Goal: Information Seeking & Learning: Learn about a topic

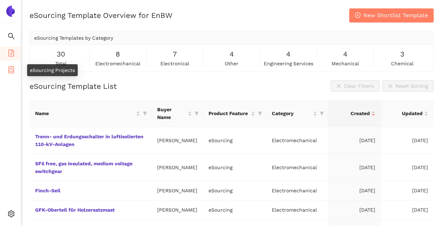
click at [11, 65] on span "container" at bounding box center [11, 71] width 7 height 14
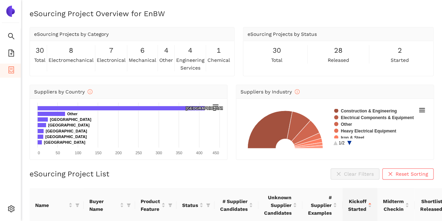
scroll to position [105, 0]
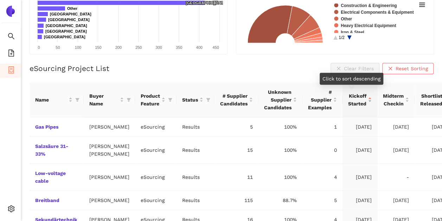
click at [361, 98] on div "Kickoff Started" at bounding box center [360, 99] width 24 height 15
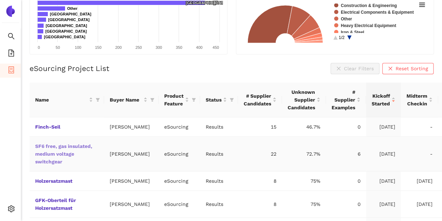
click at [0, 0] on link "SF6 free, gas insulated, medium voltage switchgear" at bounding box center [0, 0] width 0 height 0
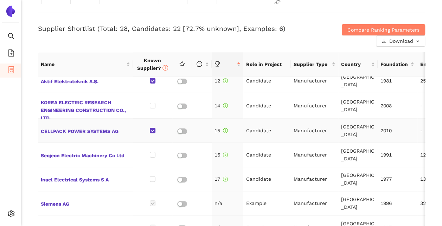
scroll to position [430, 0]
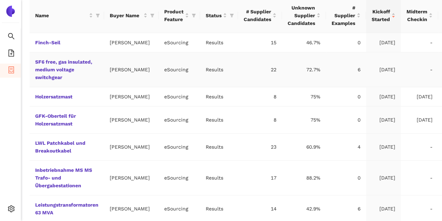
scroll to position [228, 0]
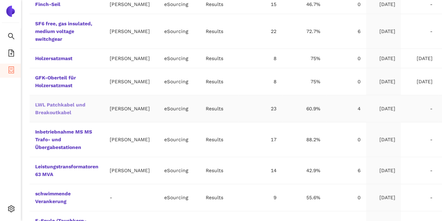
click at [0, 0] on link "LWL Patchkabel und Breakoutkabel" at bounding box center [0, 0] width 0 height 0
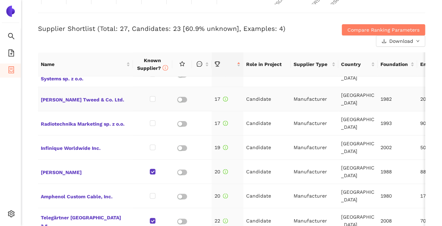
scroll to position [387, 0]
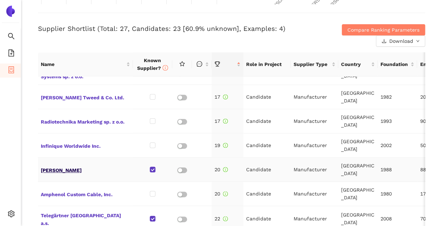
click at [43, 165] on span "[PERSON_NAME]" at bounding box center [85, 169] width 89 height 9
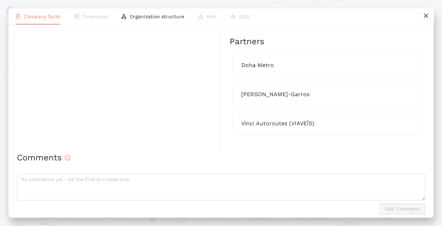
scroll to position [430, 0]
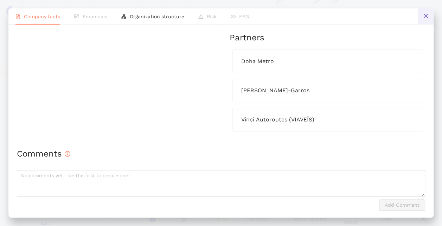
click at [426, 16] on icon "close" at bounding box center [426, 16] width 6 height 6
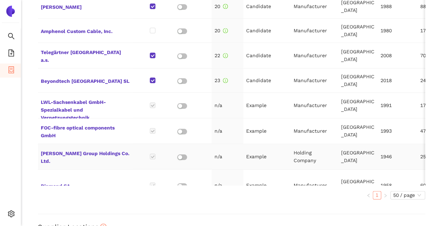
scroll to position [422, 0]
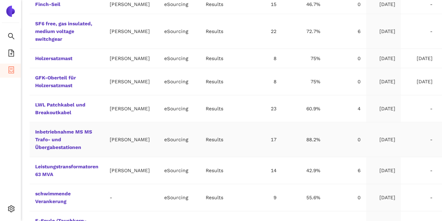
scroll to position [219, 0]
